Goal: Find specific page/section: Find specific page/section

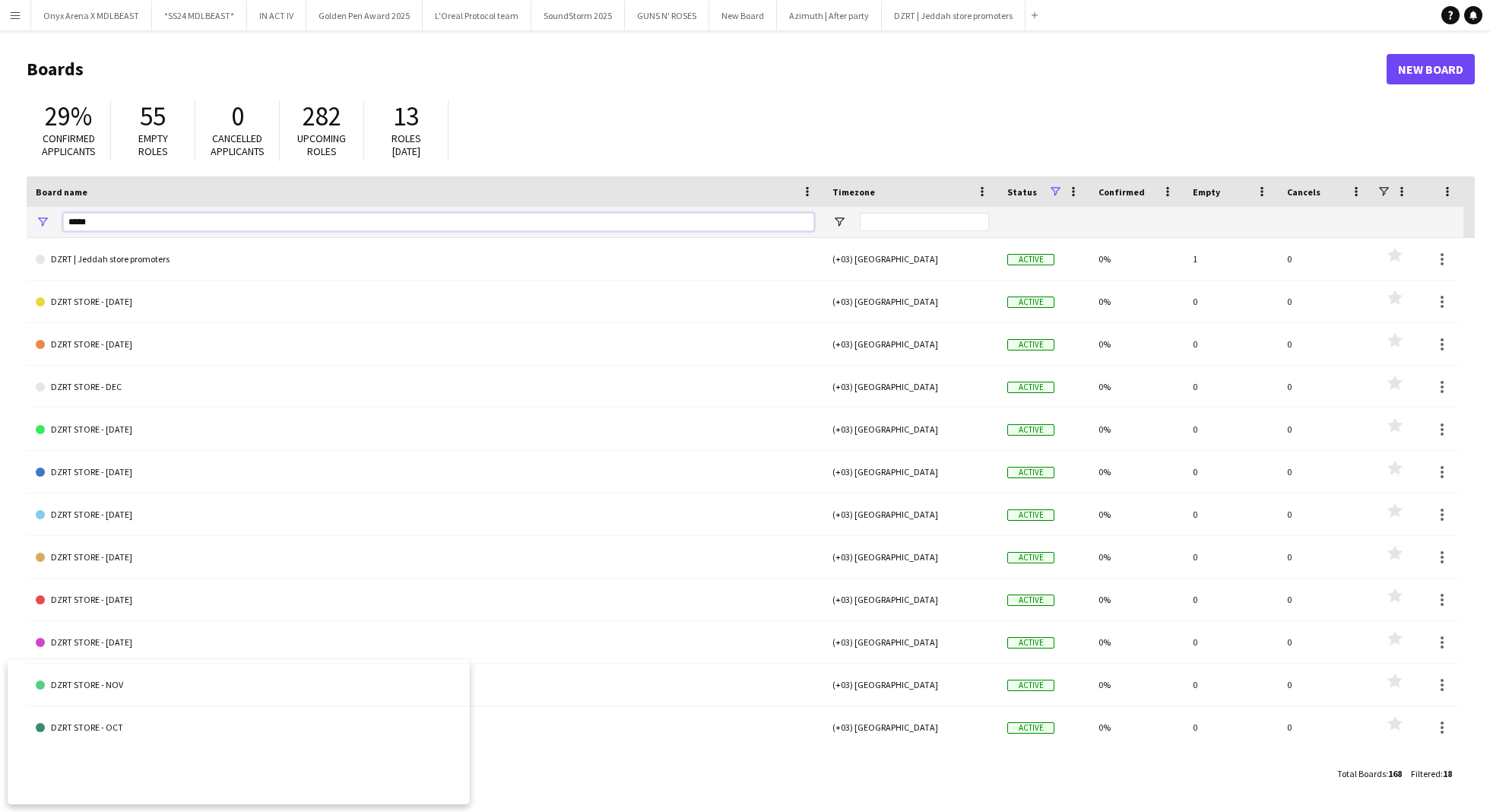
click at [199, 223] on input "*****" at bounding box center [439, 222] width 751 height 18
